Goal: Book appointment/travel/reservation

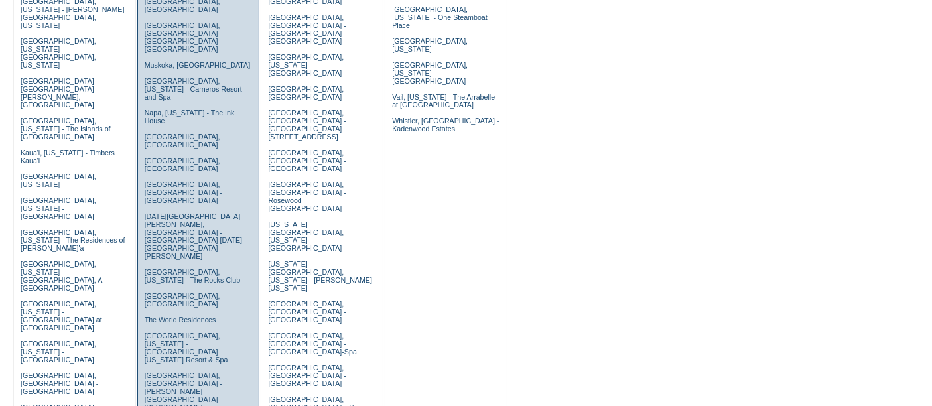
scroll to position [362, 0]
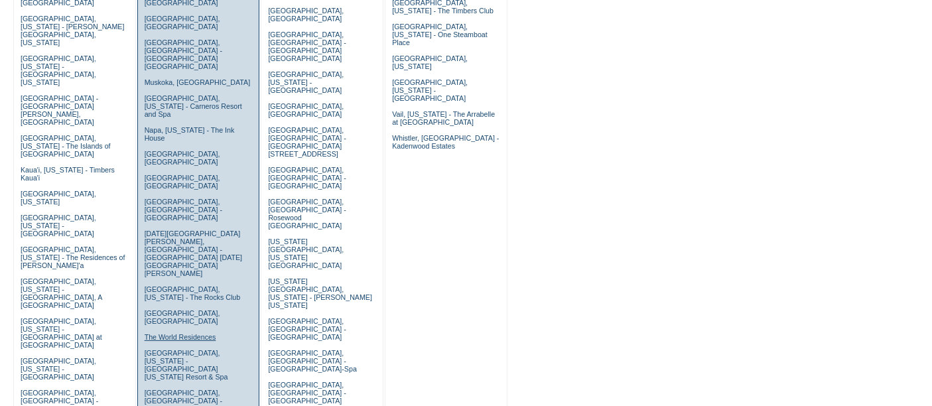
click at [180, 333] on link "The World Residences" at bounding box center [181, 337] width 72 height 8
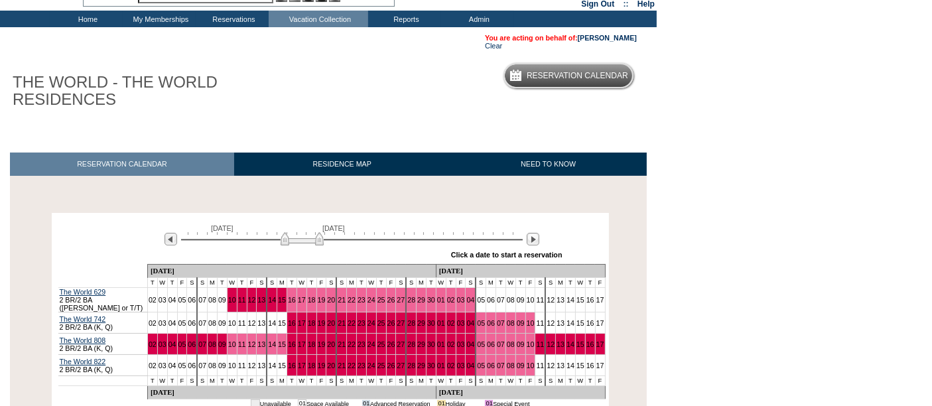
scroll to position [123, 0]
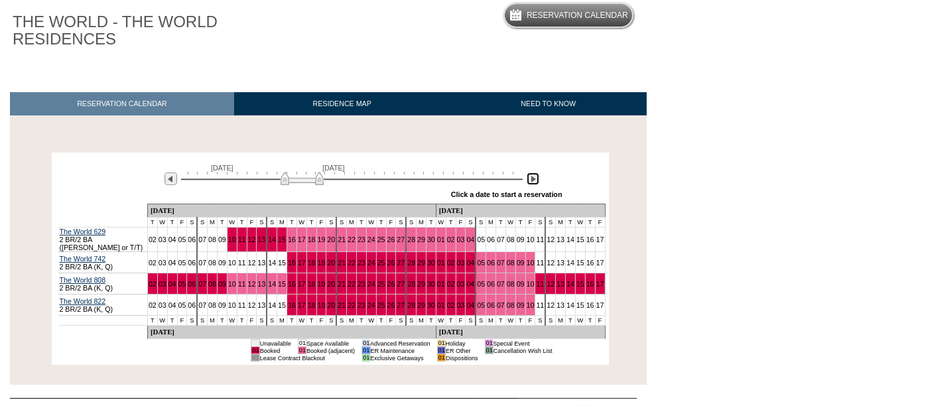
click at [527, 182] on img at bounding box center [533, 179] width 13 height 13
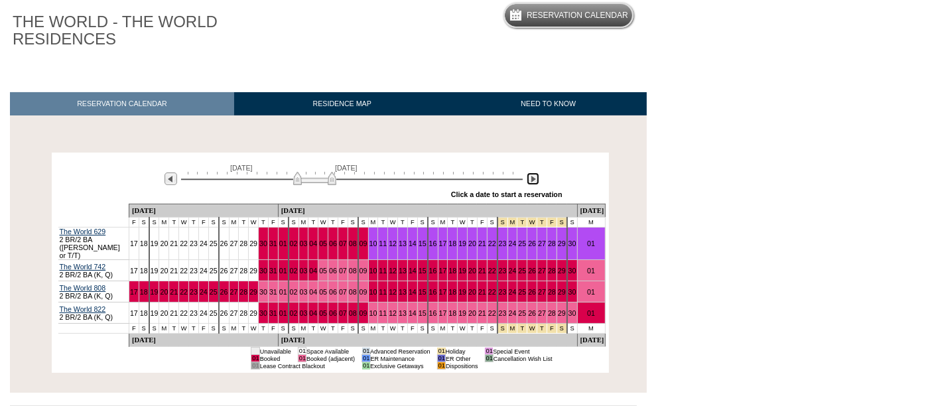
click at [527, 182] on img at bounding box center [533, 179] width 13 height 13
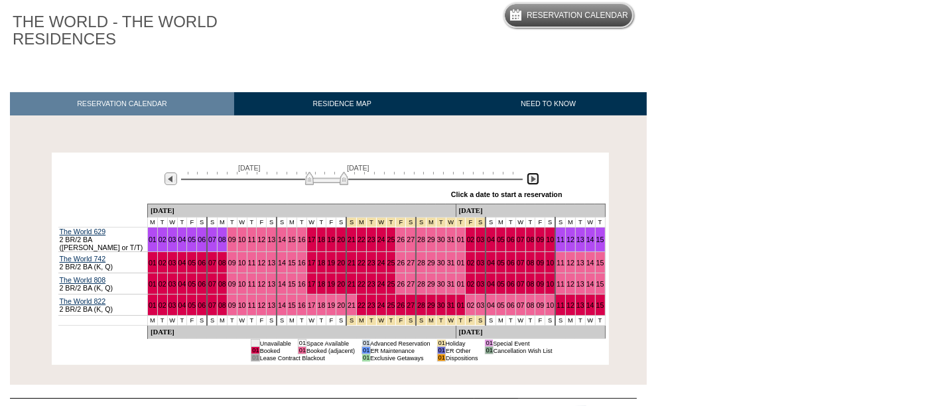
click at [527, 182] on img at bounding box center [533, 179] width 13 height 13
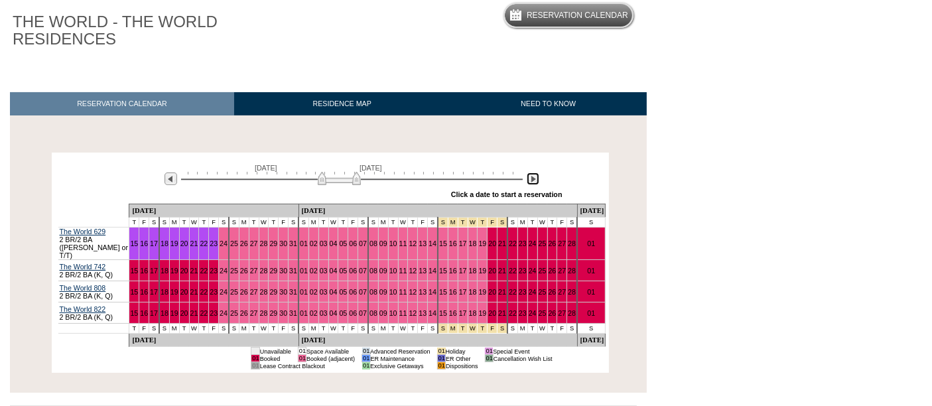
click at [527, 182] on img at bounding box center [533, 179] width 13 height 13
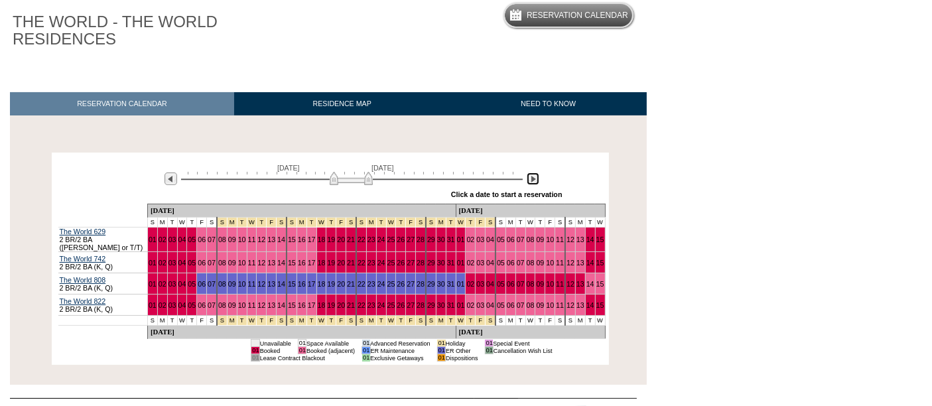
click at [527, 182] on img at bounding box center [533, 179] width 13 height 13
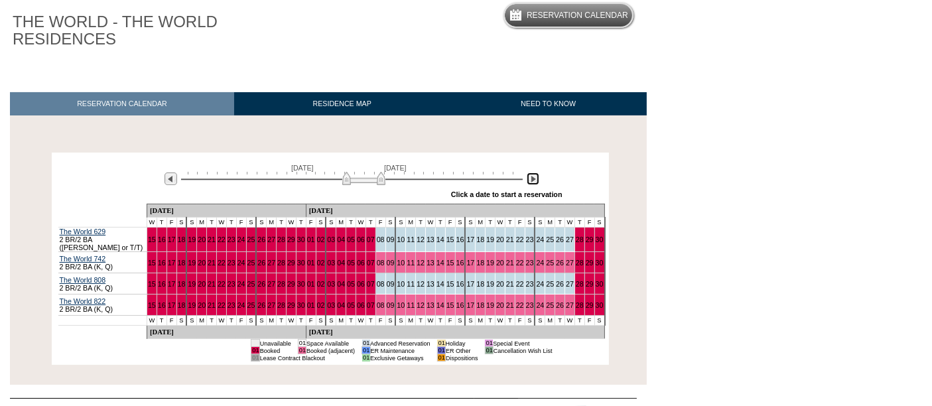
click at [527, 182] on img at bounding box center [533, 179] width 13 height 13
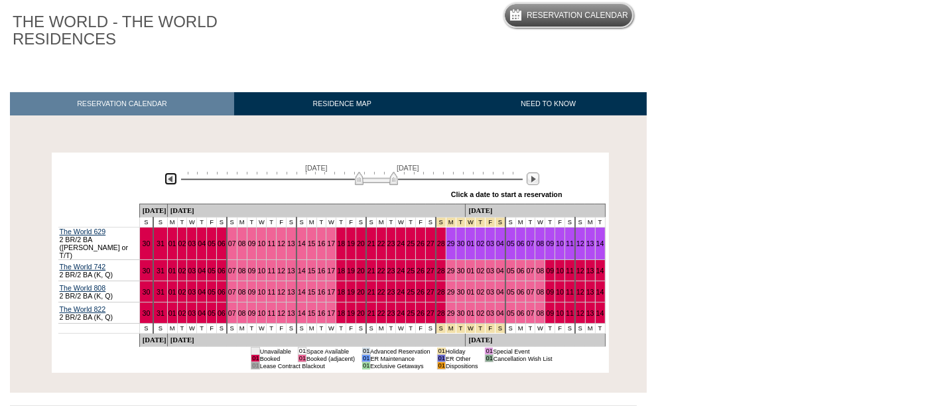
click at [165, 176] on img at bounding box center [171, 179] width 13 height 13
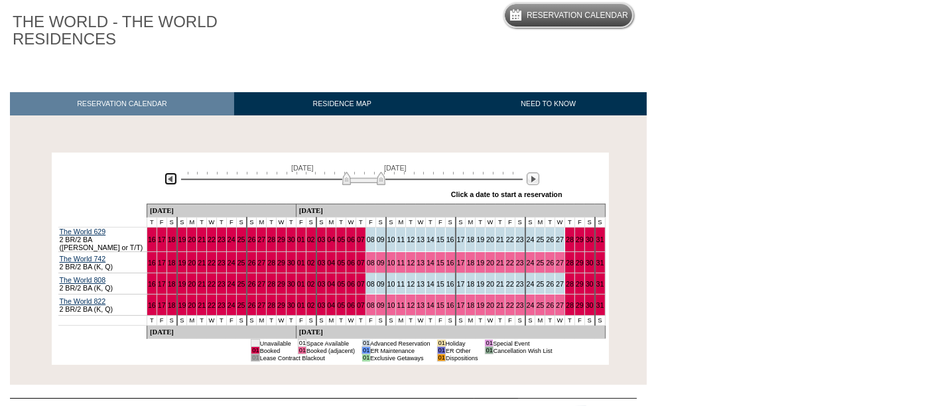
scroll to position [0, 0]
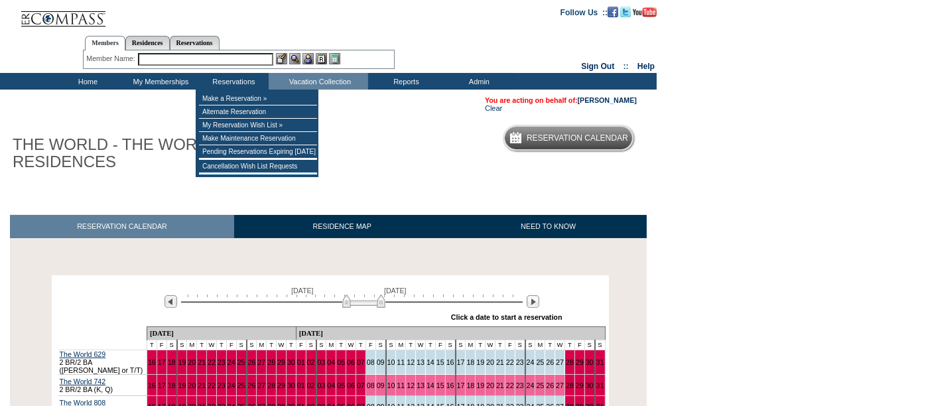
click at [215, 61] on input "text" at bounding box center [205, 59] width 135 height 13
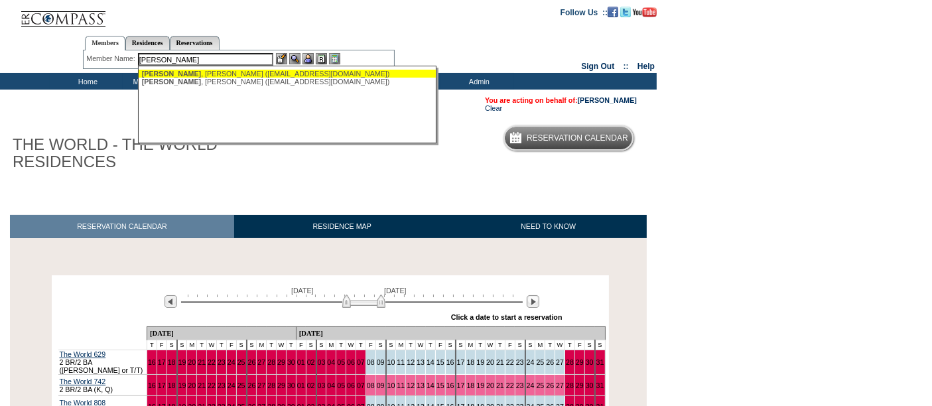
click at [210, 72] on div "Rivard , Brent (brivard@pathfinderfunds.com)" at bounding box center [288, 74] width 292 height 8
type input "Rivard, Brent (brivard@pathfinderfunds.com)"
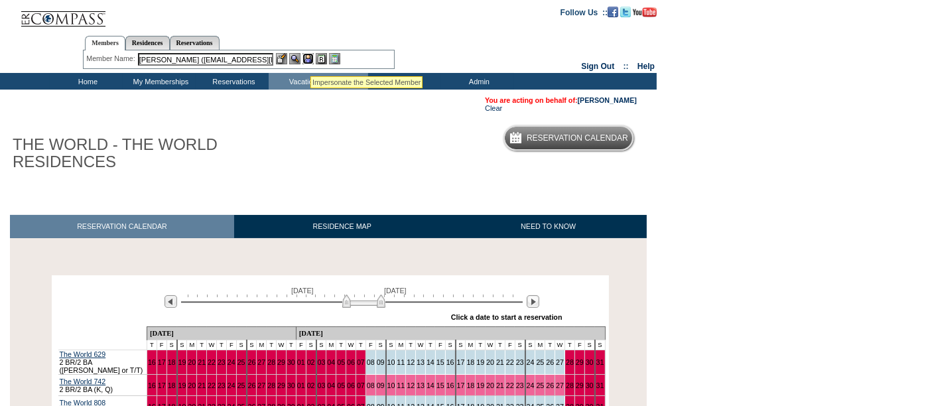
click at [311, 60] on img at bounding box center [308, 58] width 11 height 11
click at [292, 60] on img at bounding box center [294, 58] width 11 height 11
